Goal: Task Accomplishment & Management: Use online tool/utility

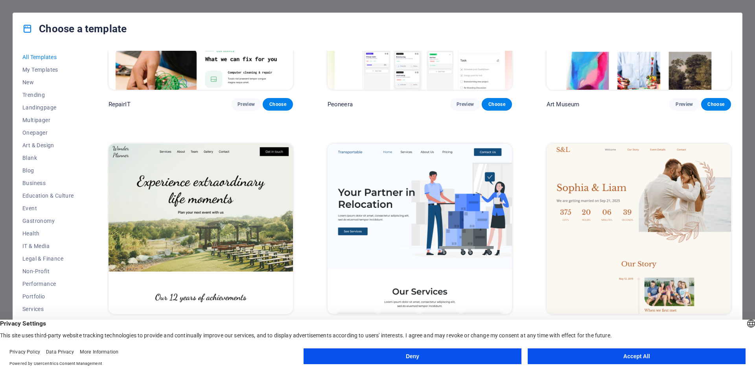
scroll to position [393, 0]
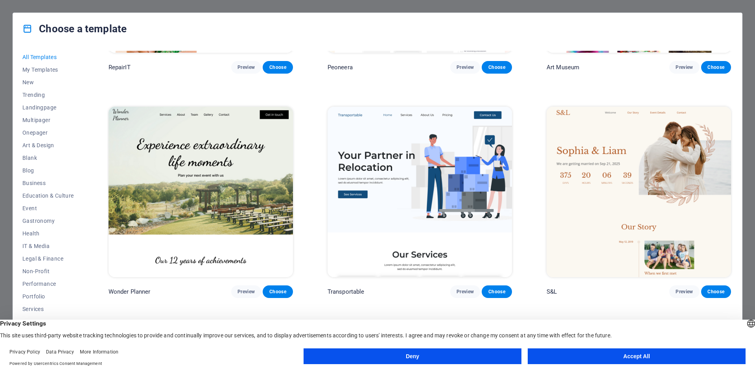
click at [425, 356] on button "Deny" at bounding box center [413, 356] width 218 height 16
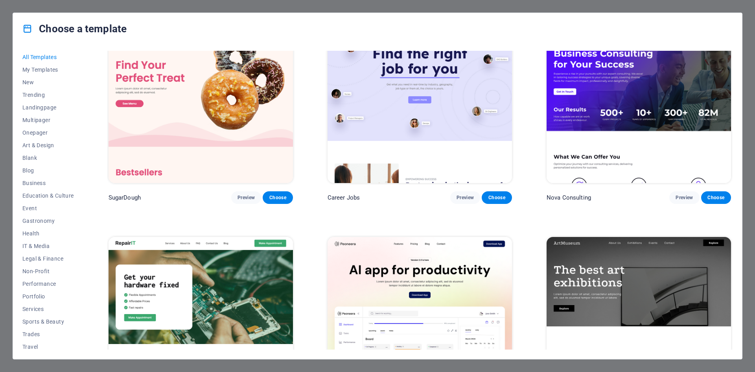
scroll to position [0, 0]
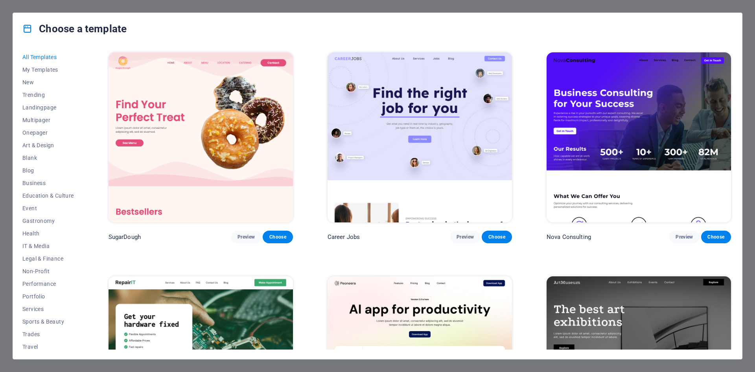
click at [678, 6] on div "Choose a template All Templates My Templates New Trending Landingpage Multipage…" at bounding box center [377, 186] width 755 height 372
click at [748, 46] on div "Choose a template All Templates My Templates New Trending Landingpage Multipage…" at bounding box center [377, 186] width 755 height 372
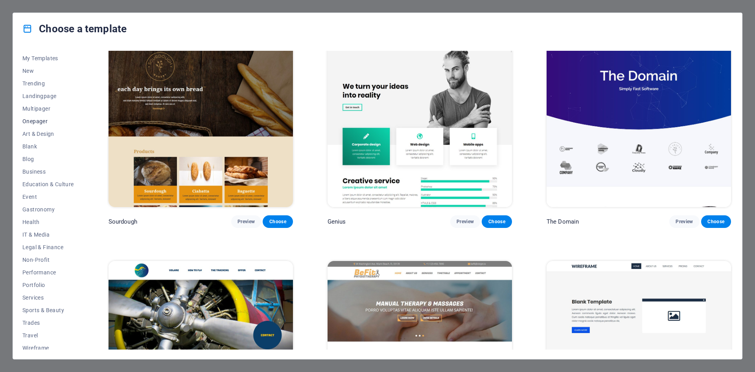
scroll to position [16, 0]
click at [33, 218] on span "Health" at bounding box center [48, 217] width 52 height 6
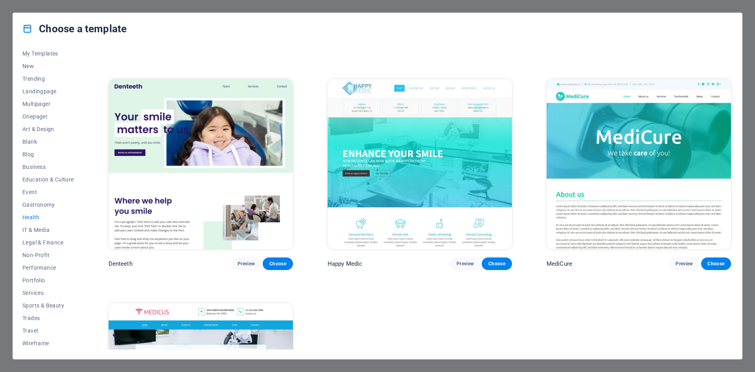
scroll to position [197, 0]
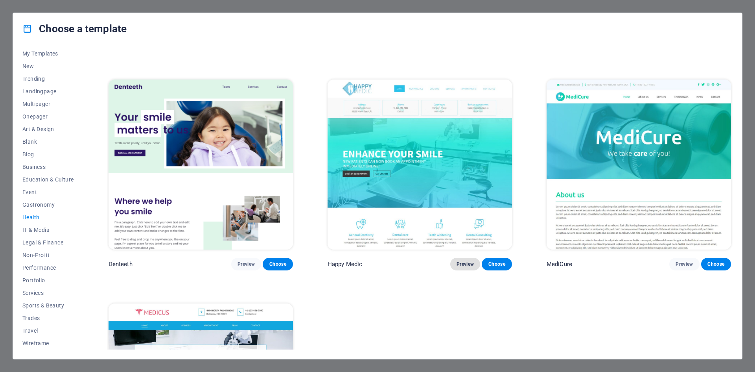
click at [462, 264] on span "Preview" at bounding box center [465, 264] width 17 height 6
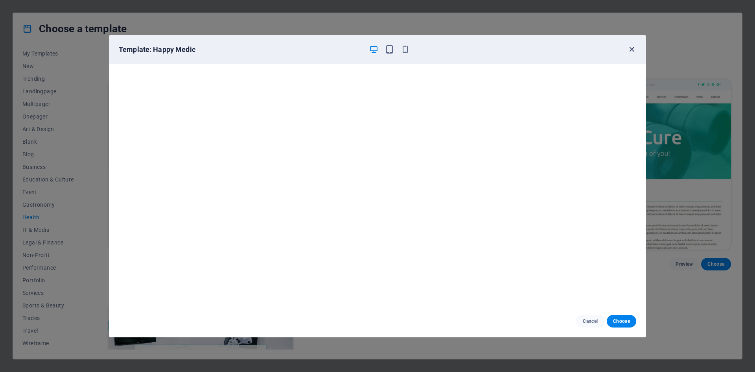
click at [630, 50] on icon "button" at bounding box center [631, 49] width 9 height 9
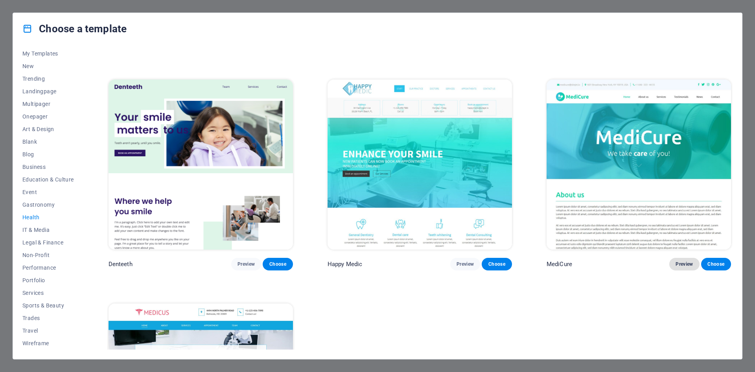
click at [681, 262] on span "Preview" at bounding box center [684, 264] width 17 height 6
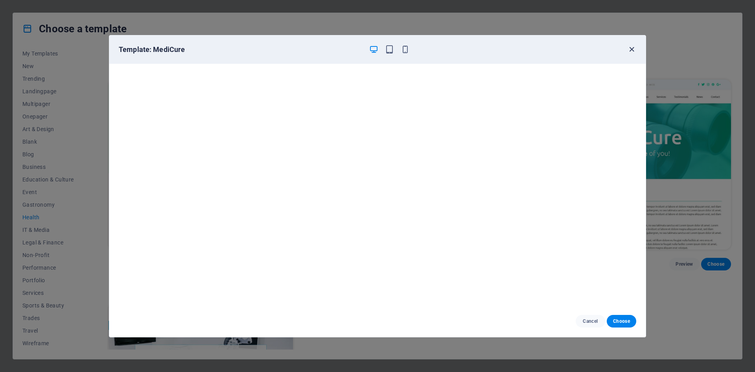
click at [629, 50] on icon "button" at bounding box center [631, 49] width 9 height 9
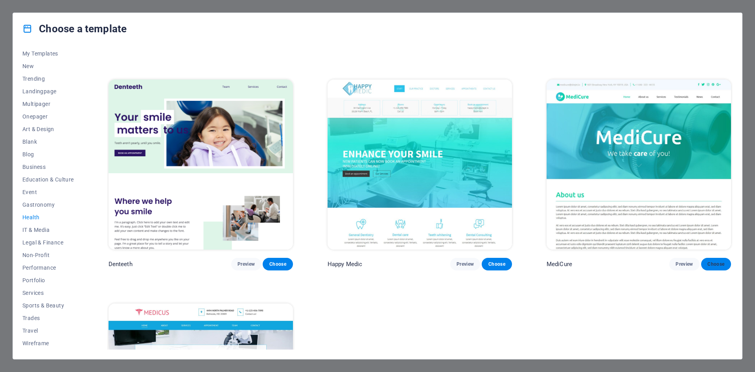
click at [701, 264] on button "Choose" at bounding box center [716, 264] width 30 height 13
